Goal: Information Seeking & Learning: Learn about a topic

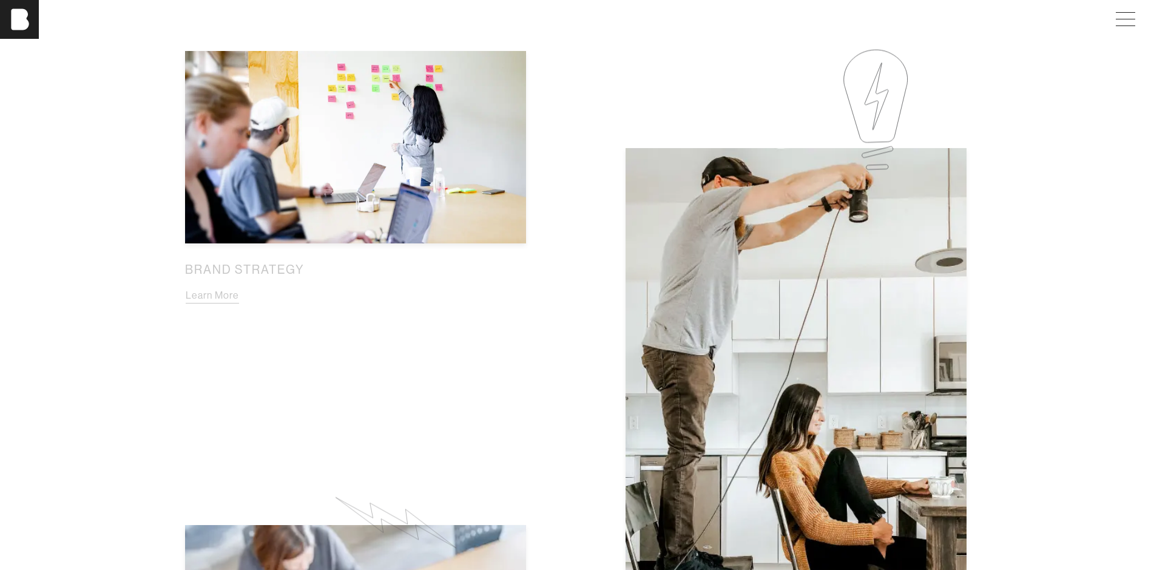
scroll to position [835, 0]
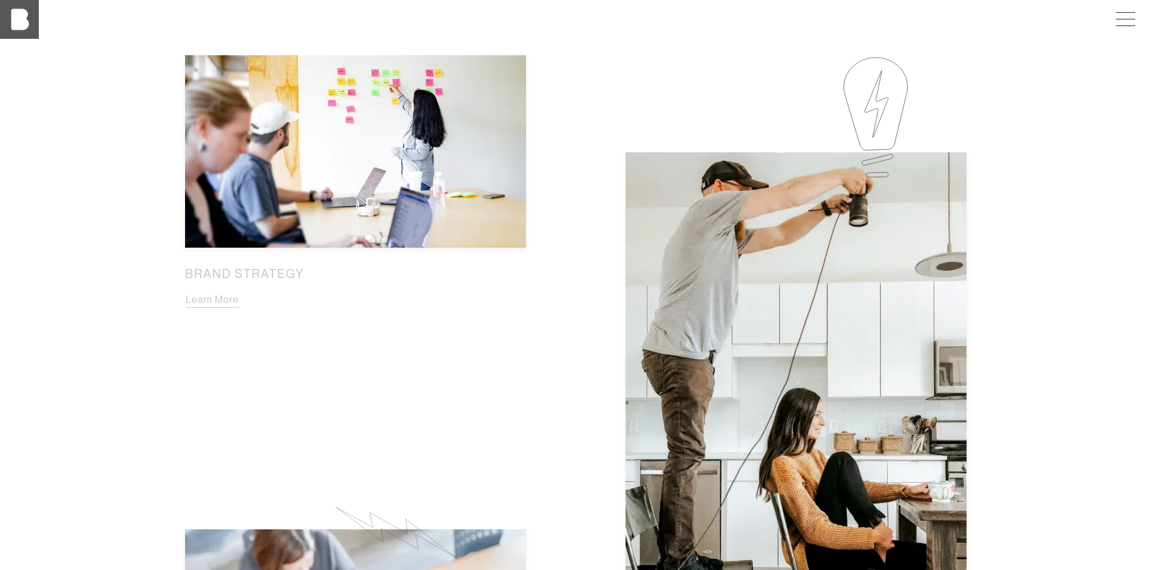
click at [4, 24] on img at bounding box center [19, 19] width 39 height 39
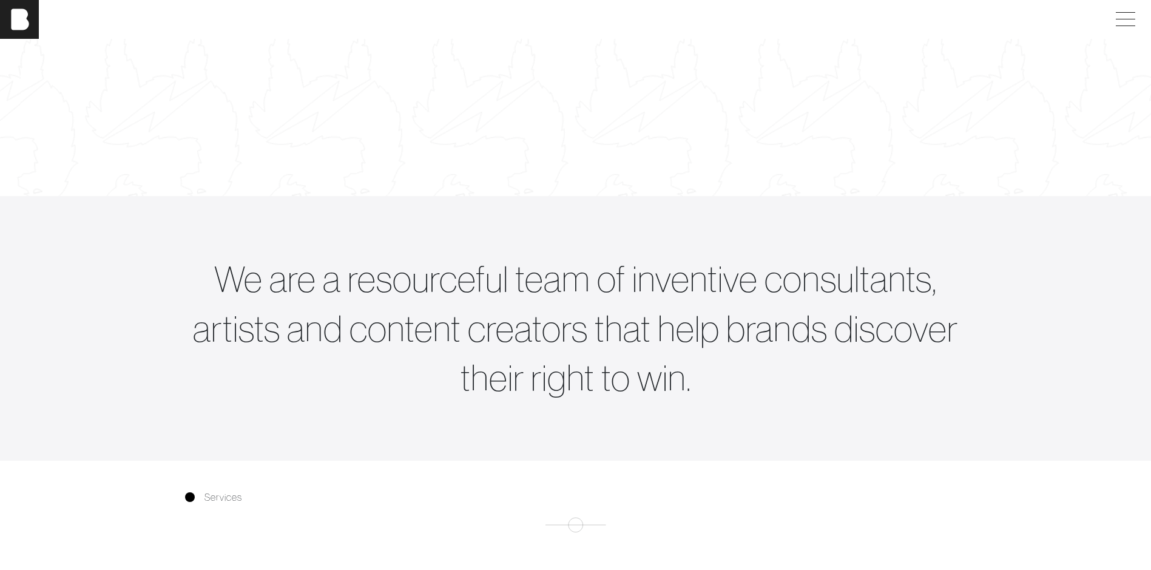
scroll to position [425, 0]
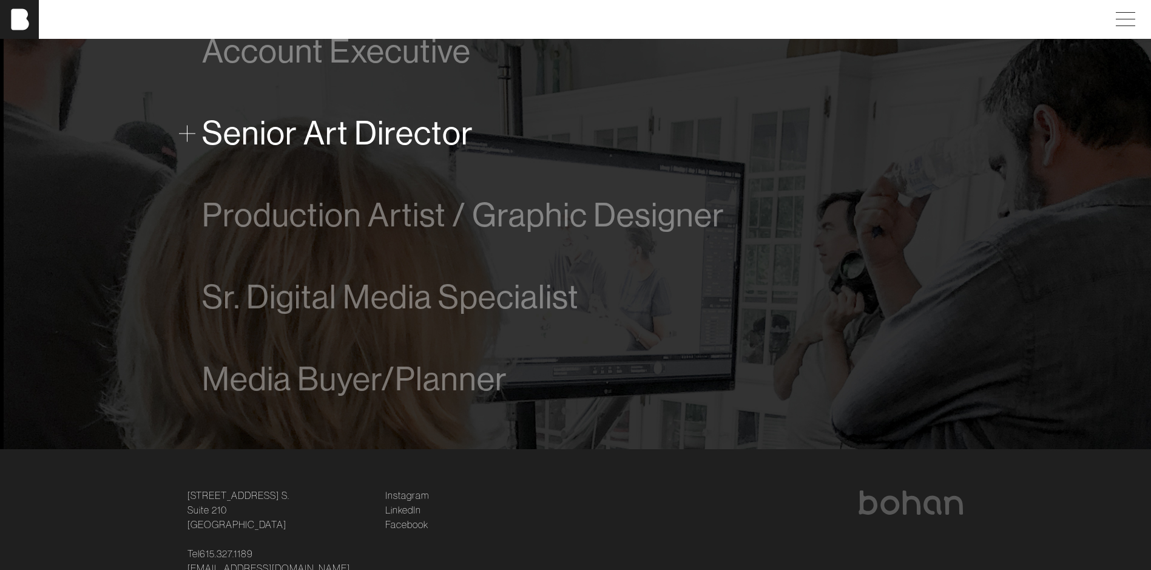
scroll to position [728, 0]
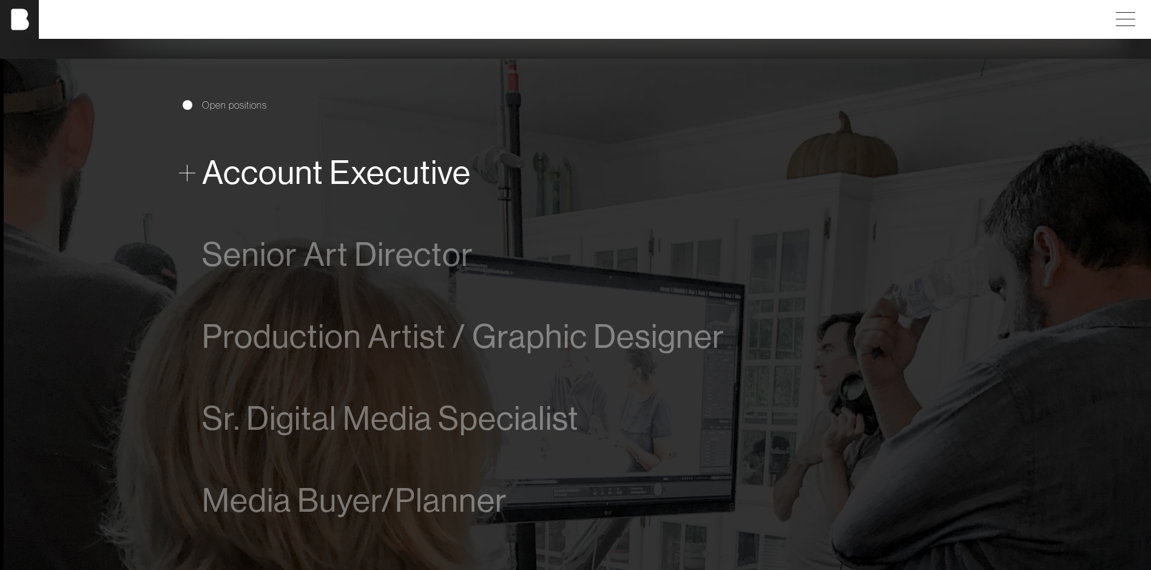
click at [192, 170] on span at bounding box center [187, 172] width 16 height 16
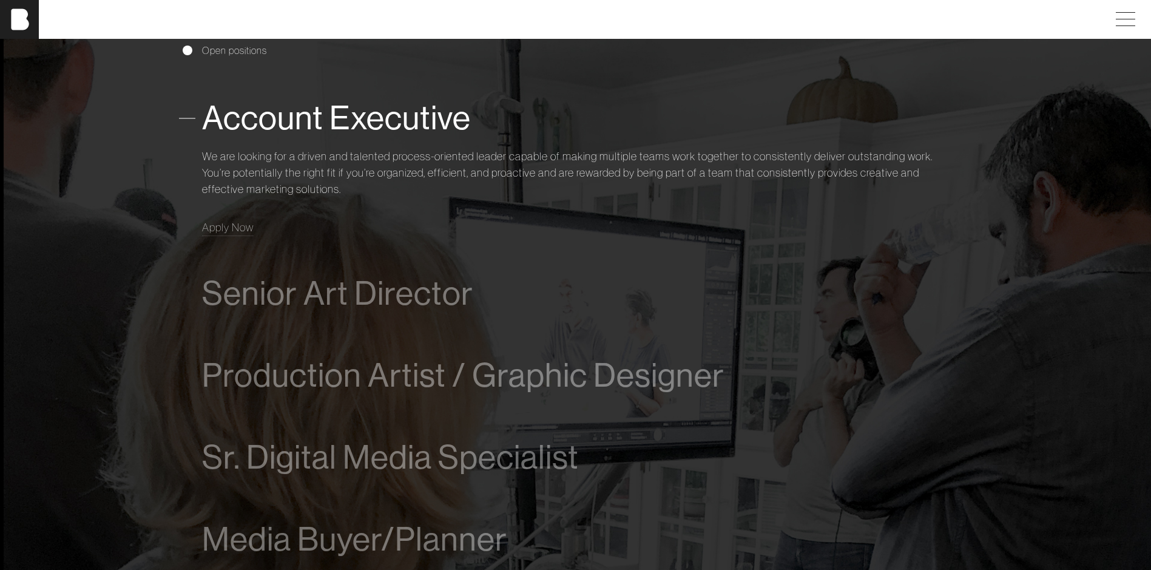
scroll to position [807, 0]
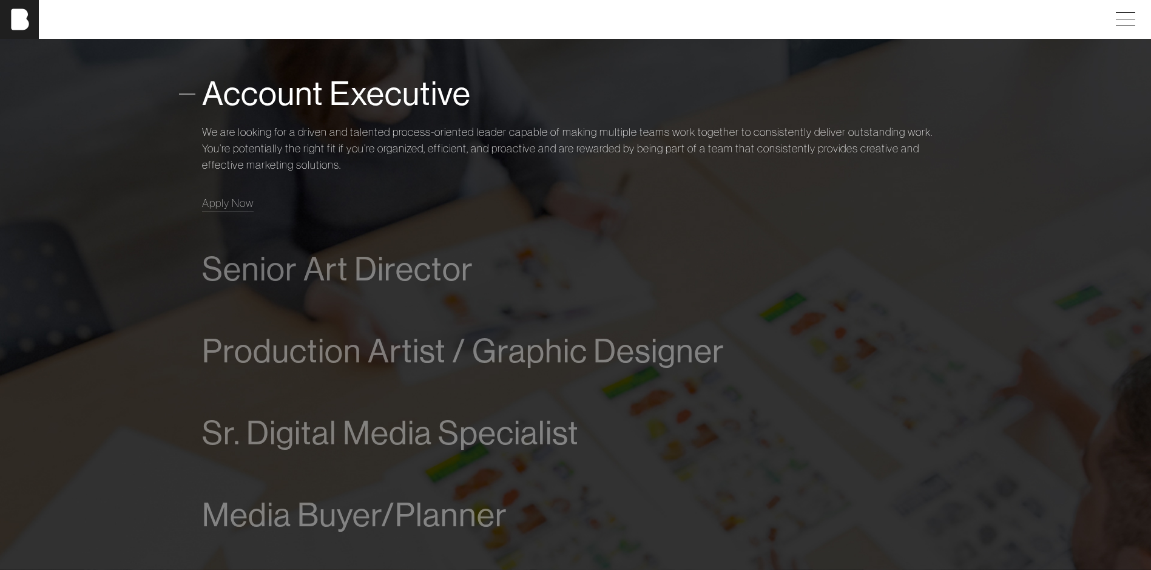
click at [194, 92] on span at bounding box center [187, 94] width 16 height 16
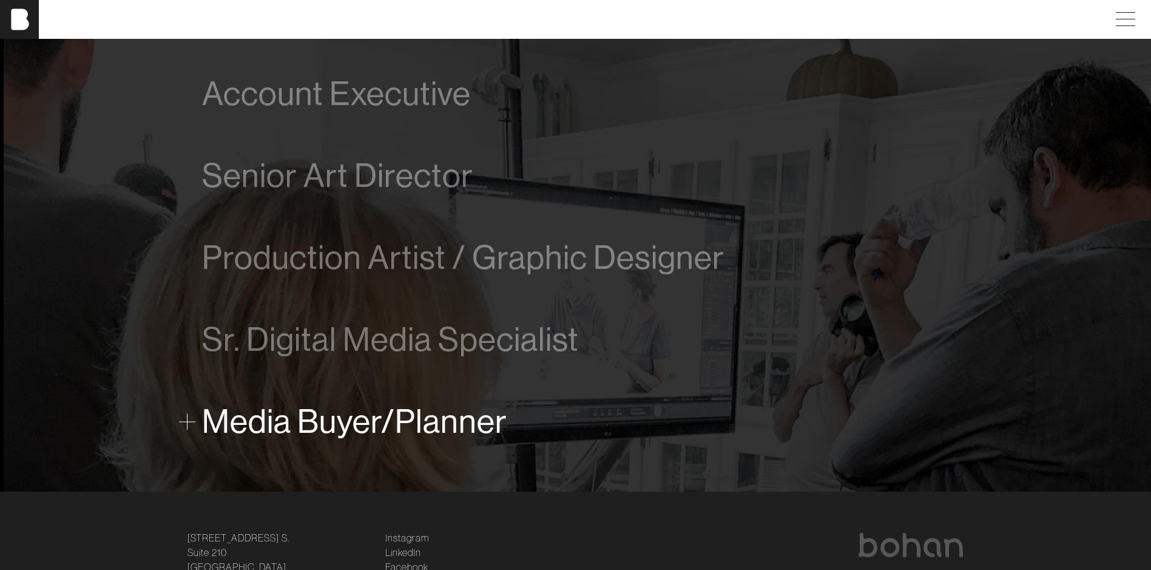
click at [379, 425] on span "Media Buyer/Planner" at bounding box center [354, 421] width 305 height 37
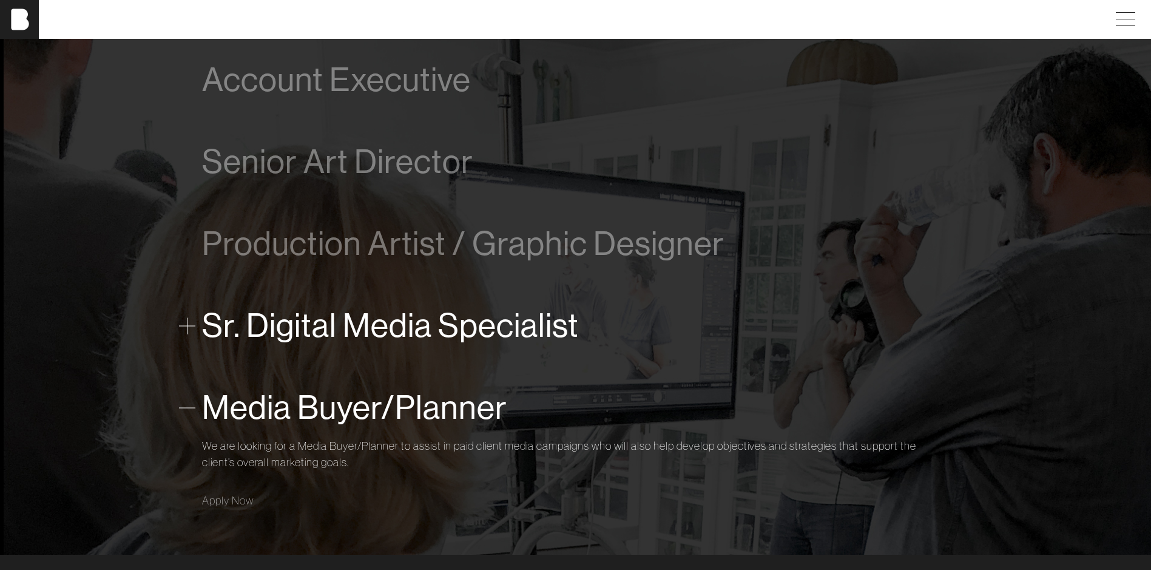
click at [313, 333] on span "Sr. Digital Media Specialist" at bounding box center [390, 325] width 377 height 37
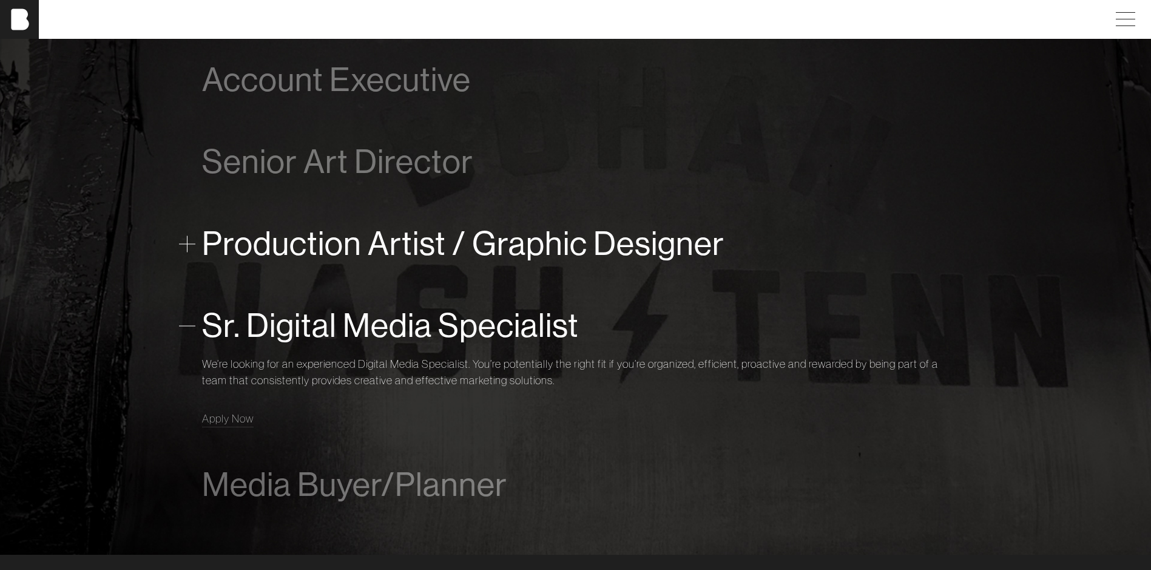
click at [368, 256] on span "Production Artist / Graphic Designer" at bounding box center [463, 243] width 523 height 37
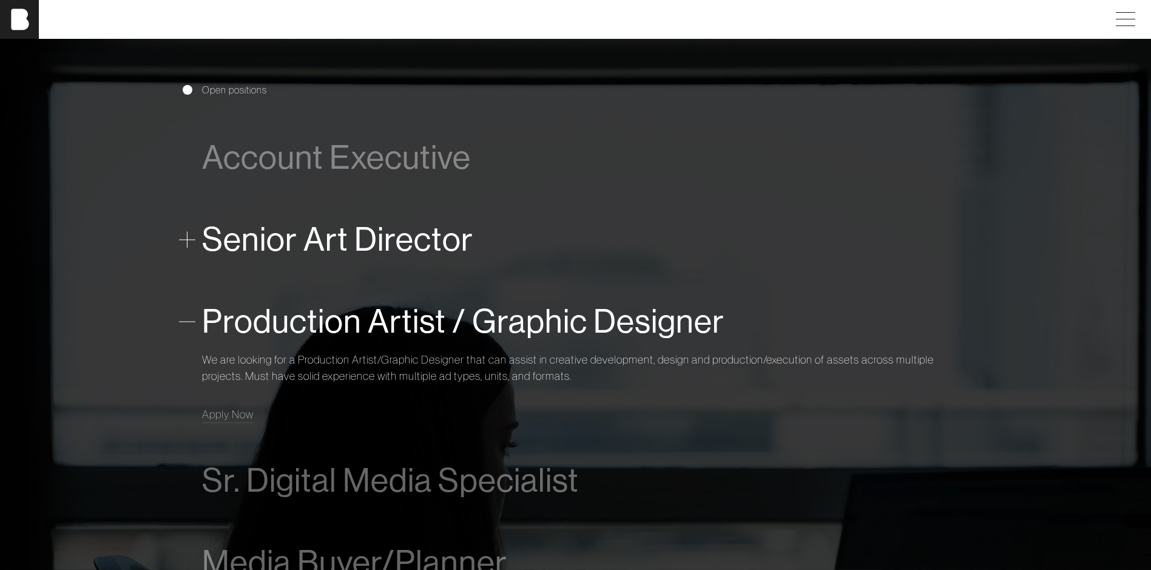
click at [373, 242] on span "Senior Art Director" at bounding box center [337, 239] width 271 height 37
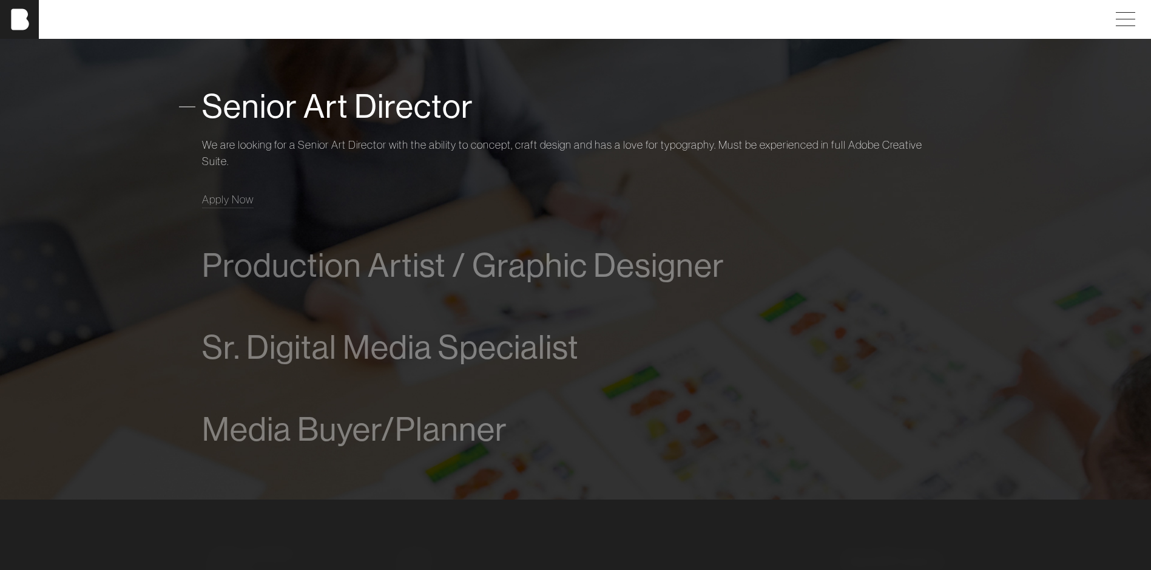
scroll to position [895, 0]
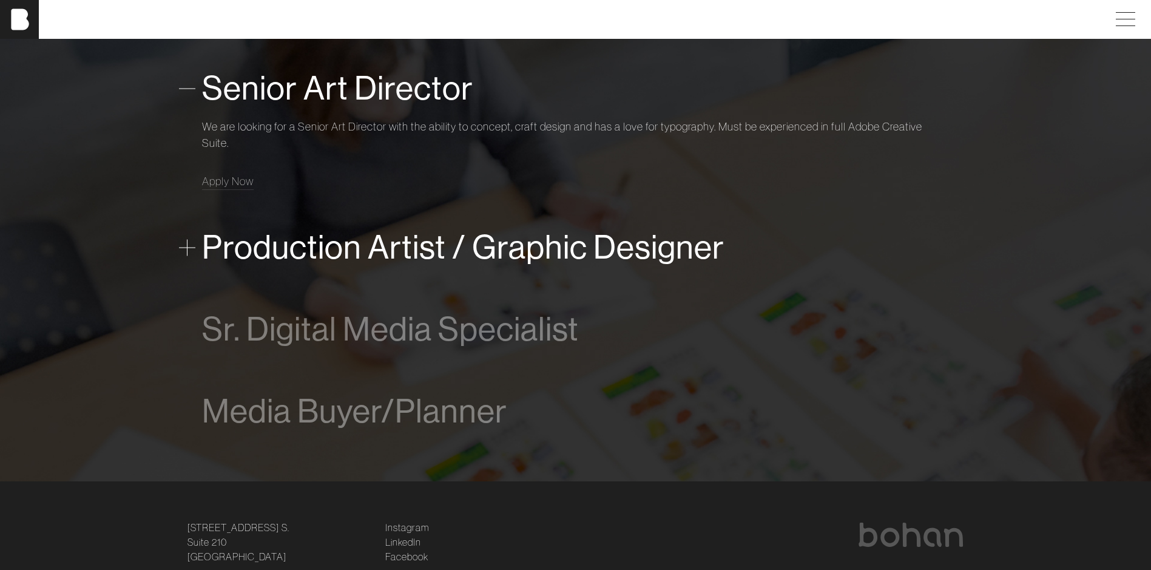
click at [370, 252] on span "Production Artist / Graphic Designer" at bounding box center [463, 247] width 523 height 37
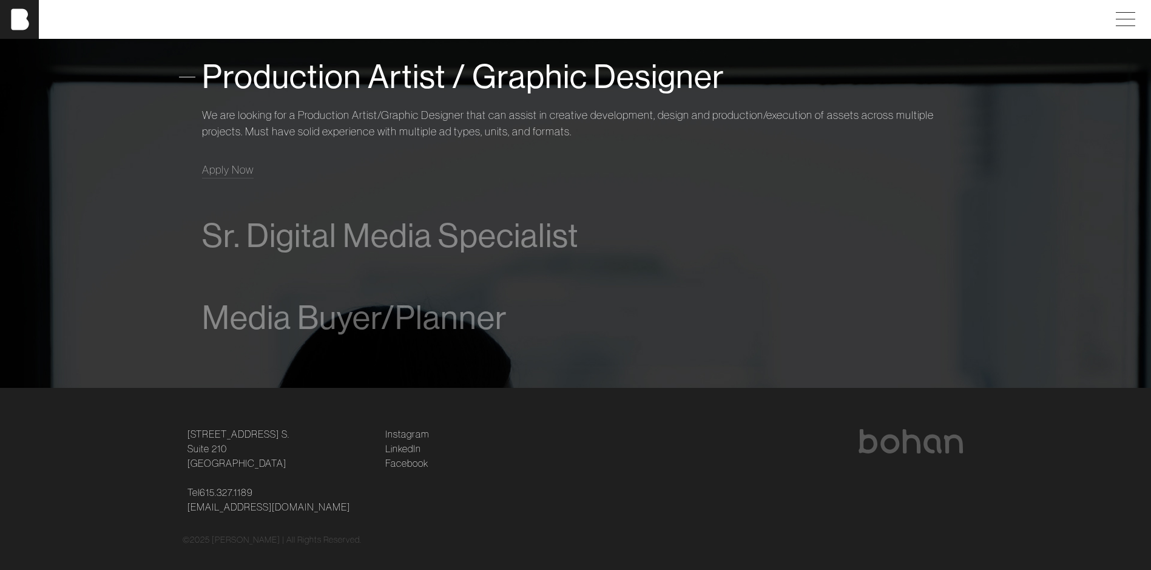
scroll to position [745, 0]
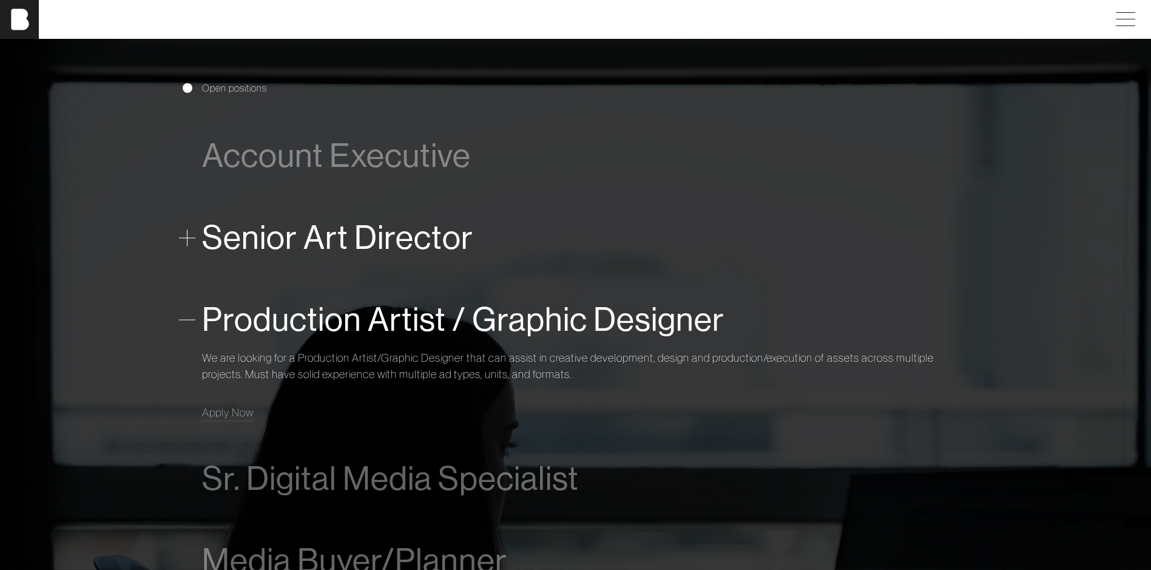
click at [362, 243] on span "Senior Art Director" at bounding box center [337, 237] width 271 height 37
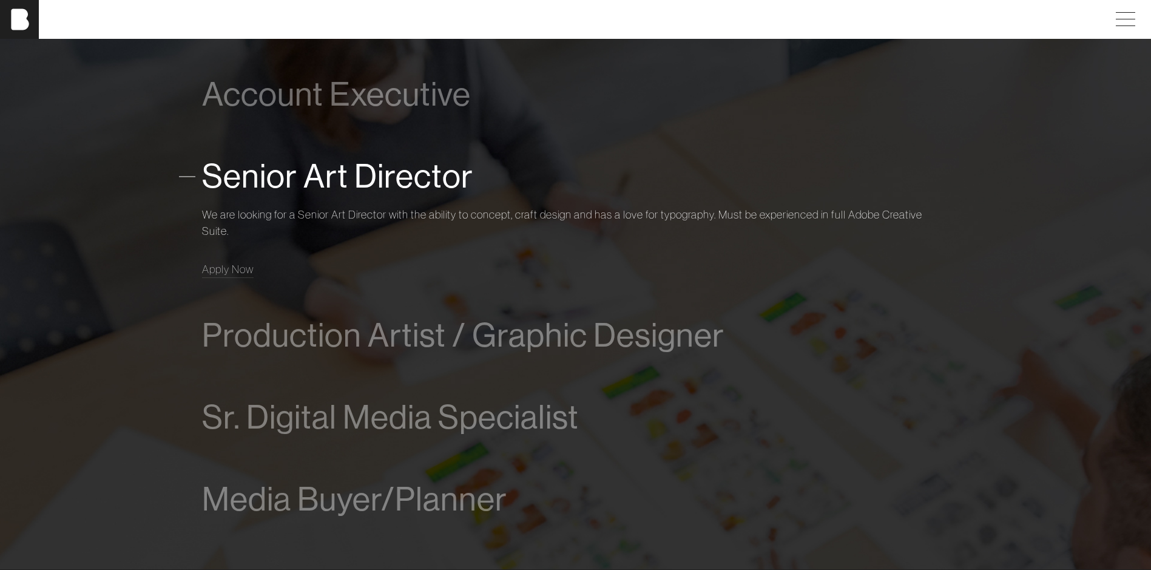
scroll to position [716, 0]
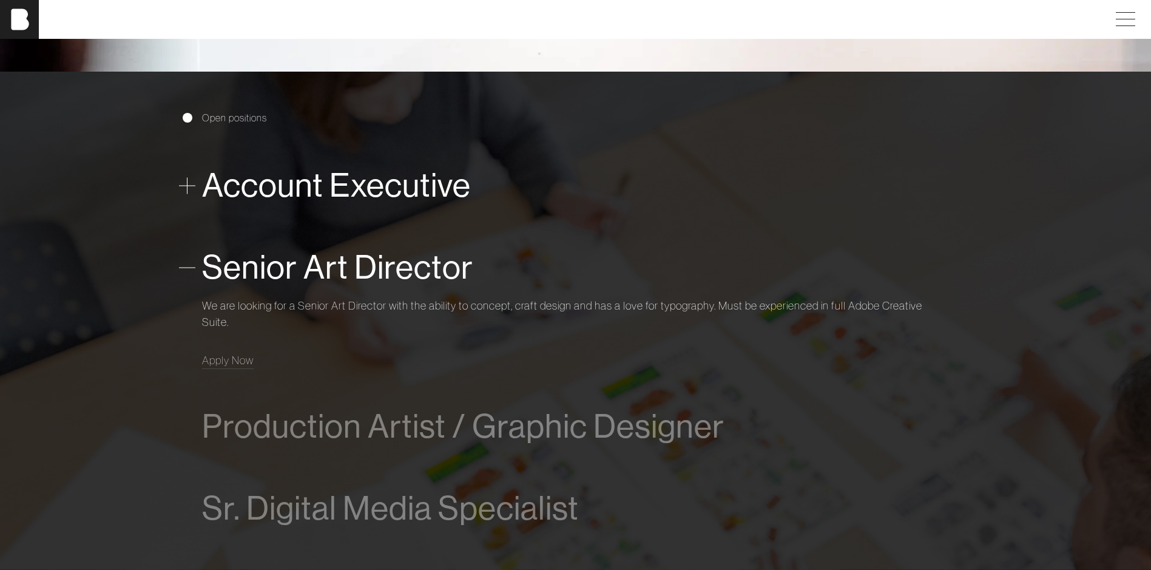
drag, startPoint x: 489, startPoint y: 192, endPoint x: 525, endPoint y: 200, distance: 37.3
click at [525, 200] on div "Account Executive" at bounding box center [576, 185] width 748 height 49
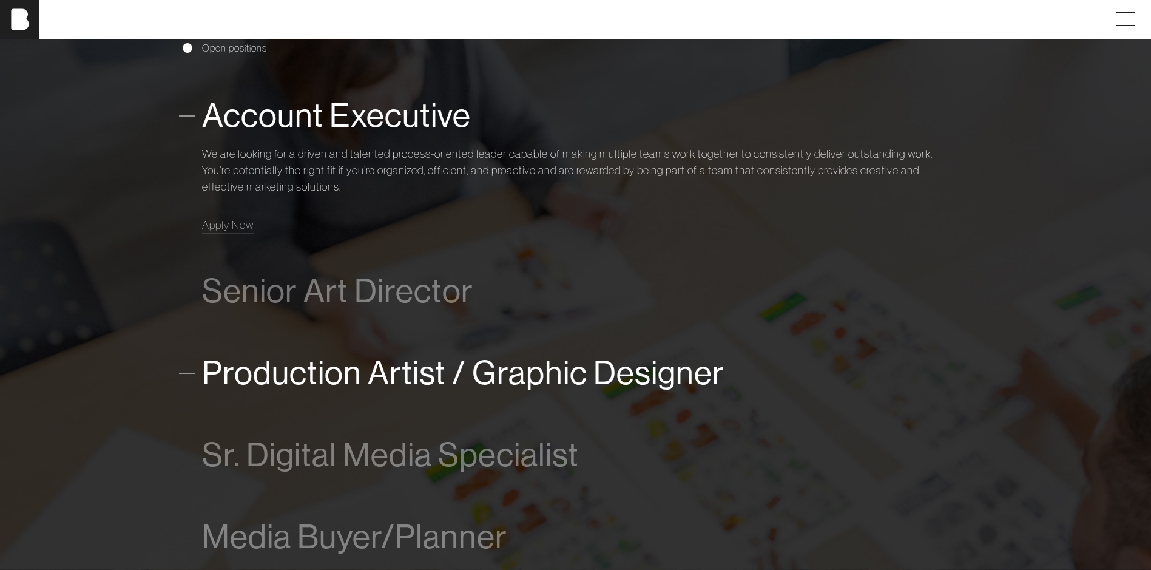
scroll to position [764, 0]
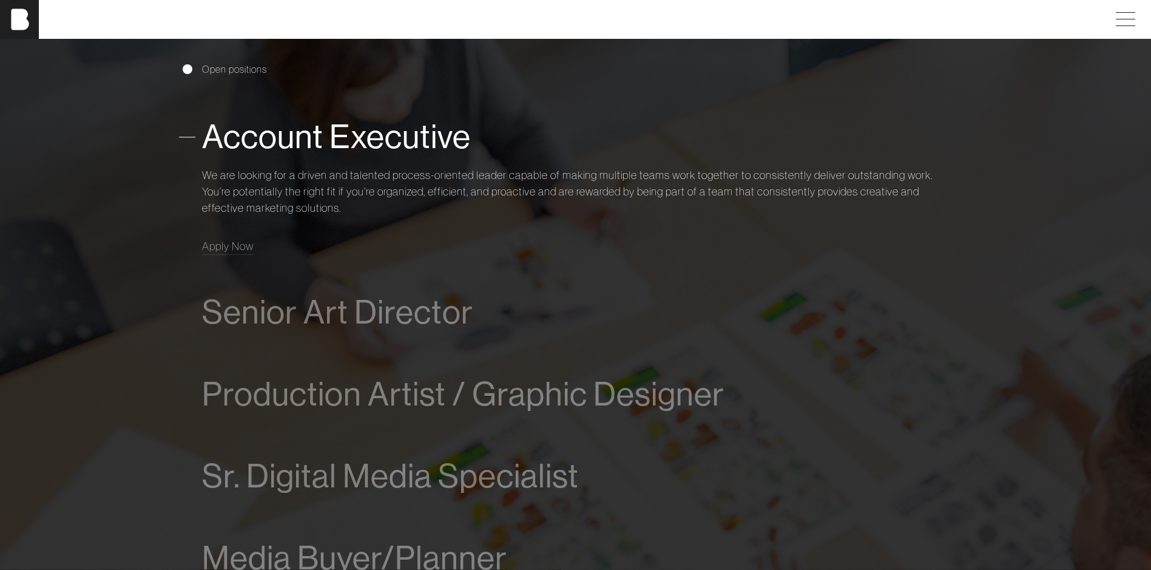
click at [1020, 369] on section "Open positions Account Executive We are looking for a driven and talented proce…" at bounding box center [575, 325] width 1151 height 605
